Goal: Find specific page/section: Find specific page/section

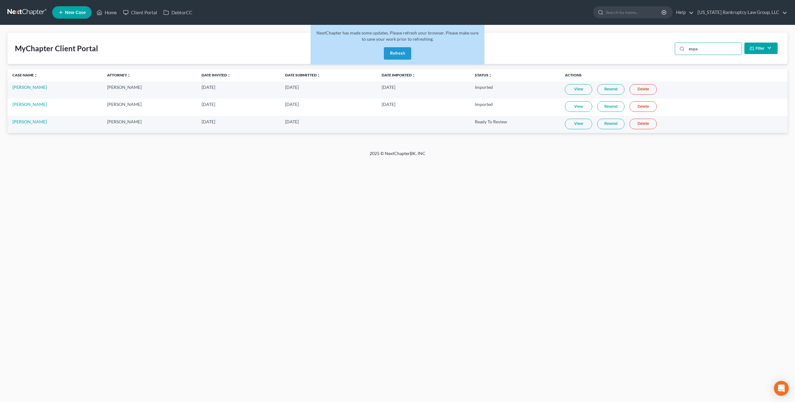
click at [399, 57] on button "Refresh" at bounding box center [397, 53] width 27 height 12
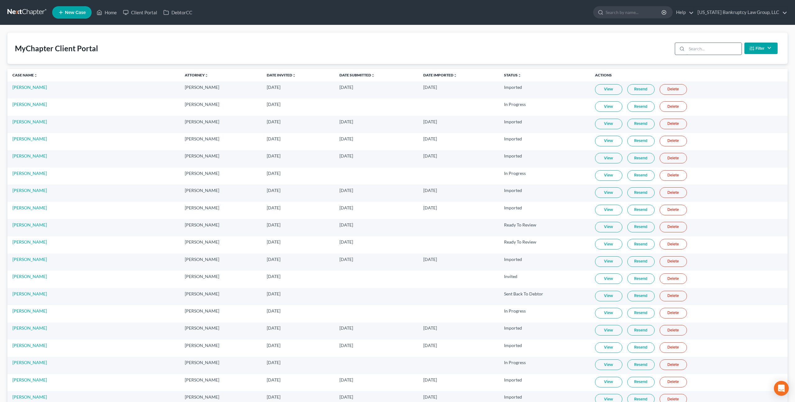
click at [695, 50] on input "search" at bounding box center [714, 49] width 55 height 12
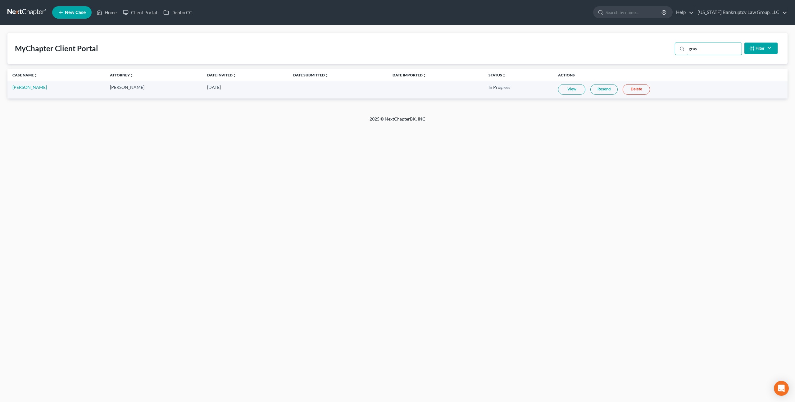
type input "gray"
click at [27, 11] on link at bounding box center [27, 12] width 40 height 11
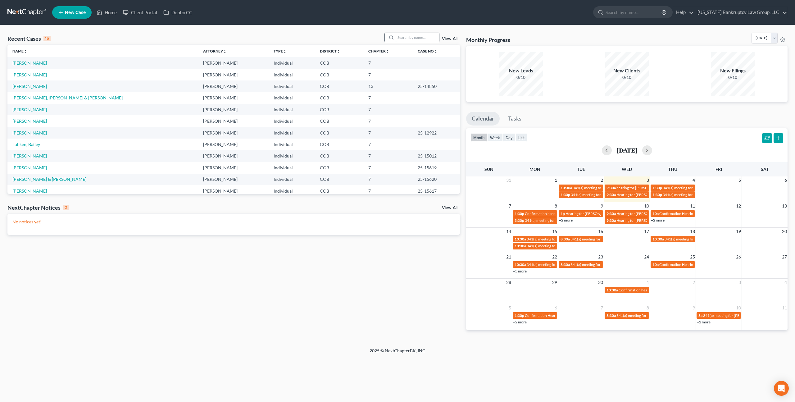
click at [410, 38] on input "search" at bounding box center [417, 37] width 43 height 9
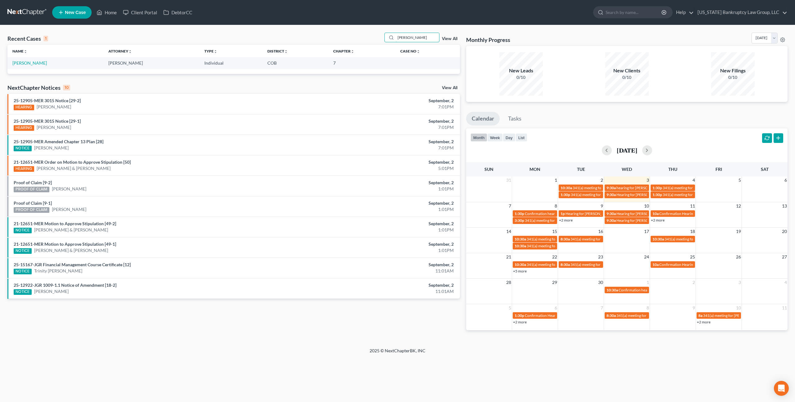
type input "[PERSON_NAME]"
click at [33, 66] on td "[PERSON_NAME]" at bounding box center [55, 62] width 96 height 11
click at [29, 64] on link "[PERSON_NAME]" at bounding box center [29, 62] width 34 height 5
